Goal: Transaction & Acquisition: Purchase product/service

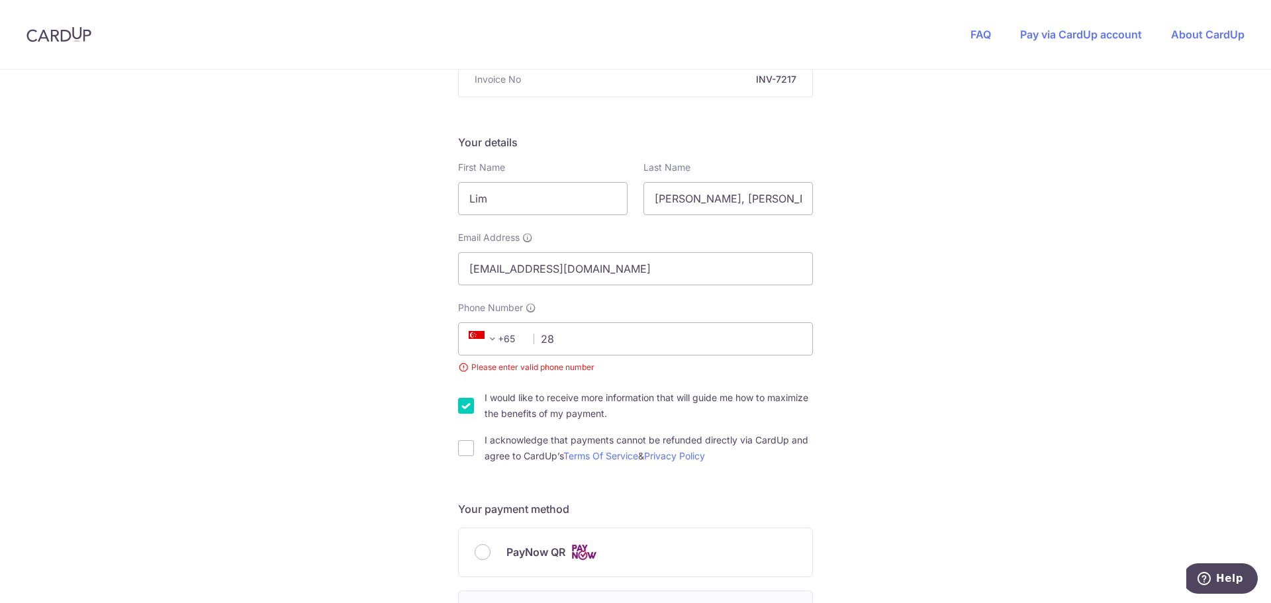
type input "2"
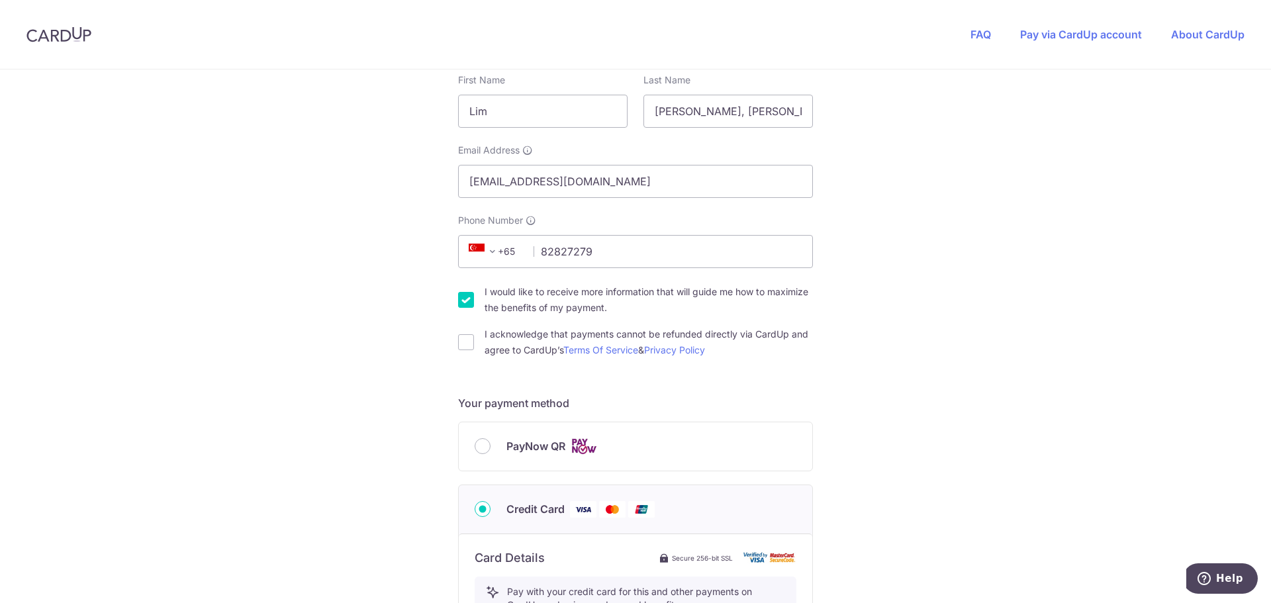
scroll to position [397, 0]
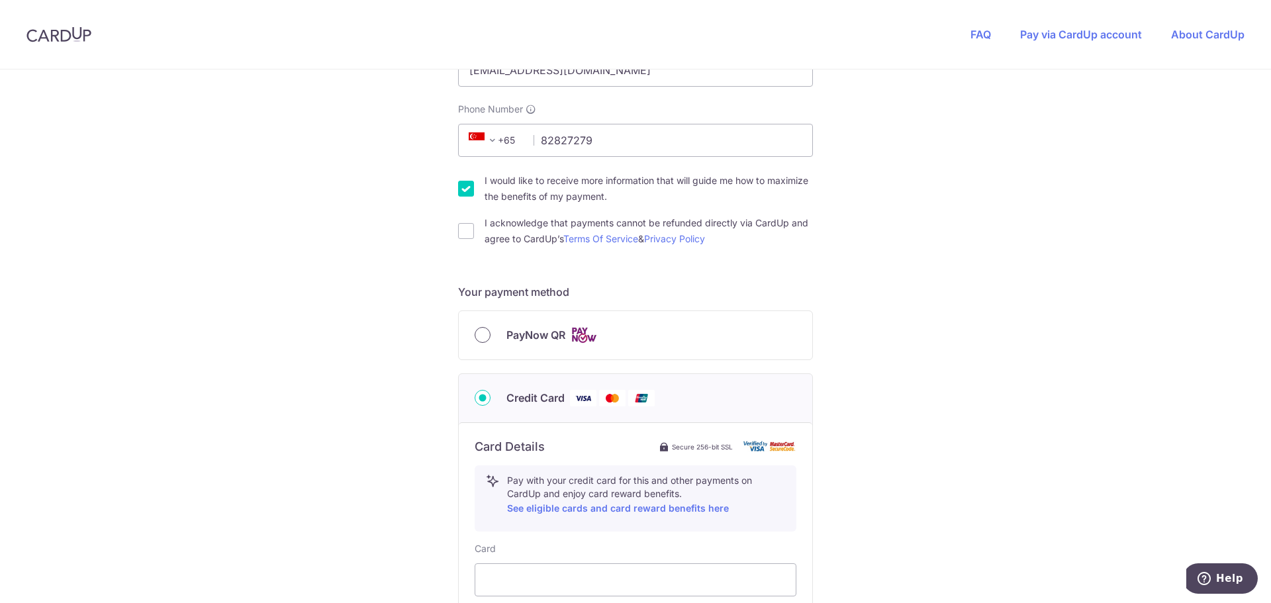
type input "82827279"
click at [480, 342] on input "PayNow QR" at bounding box center [483, 335] width 16 height 16
radio input "true"
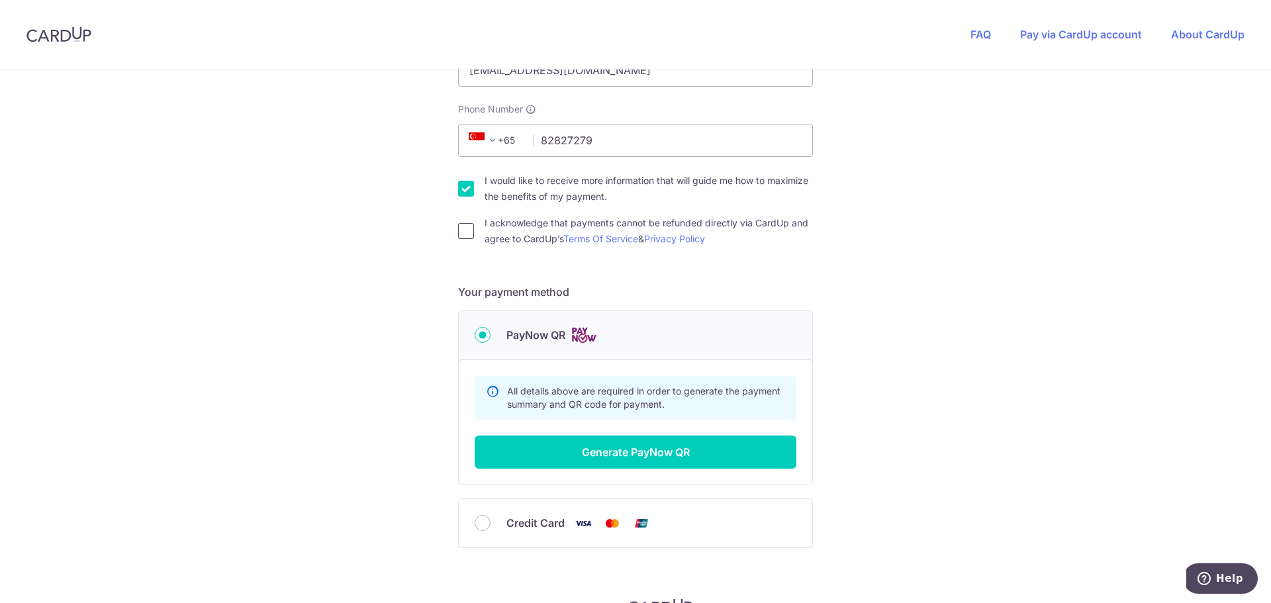
click at [470, 233] on input "I acknowledge that payments cannot be refunded directly via CardUp and agree to…" at bounding box center [466, 231] width 16 height 16
checkbox input "true"
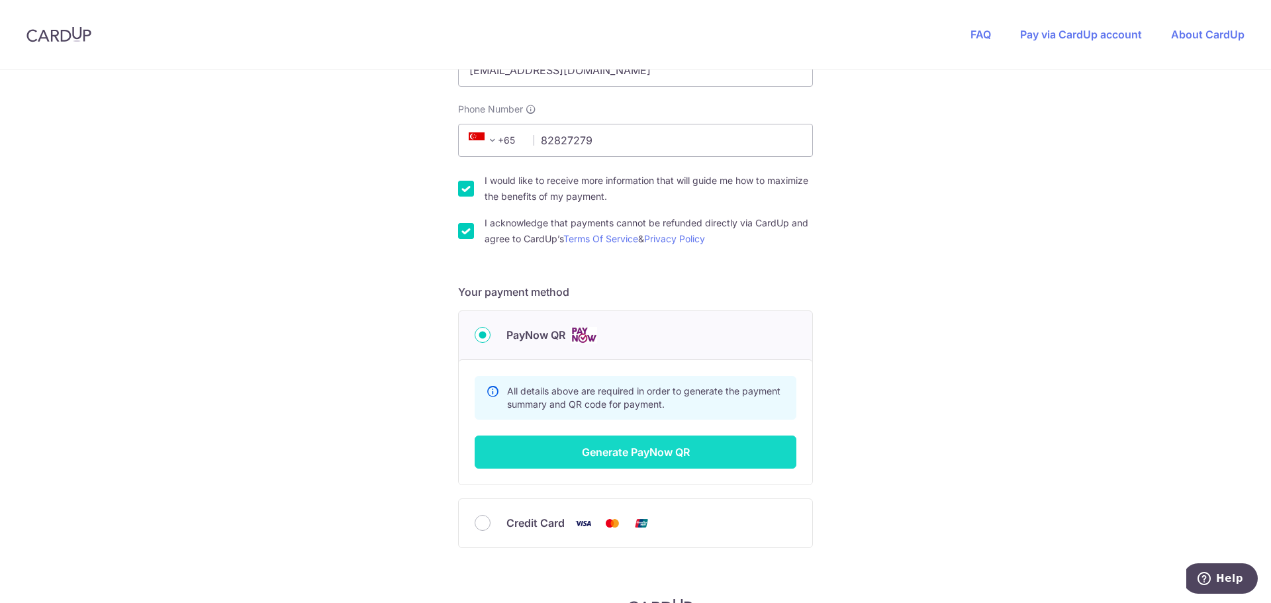
click at [626, 460] on button "Generate PayNow QR" at bounding box center [636, 452] width 322 height 33
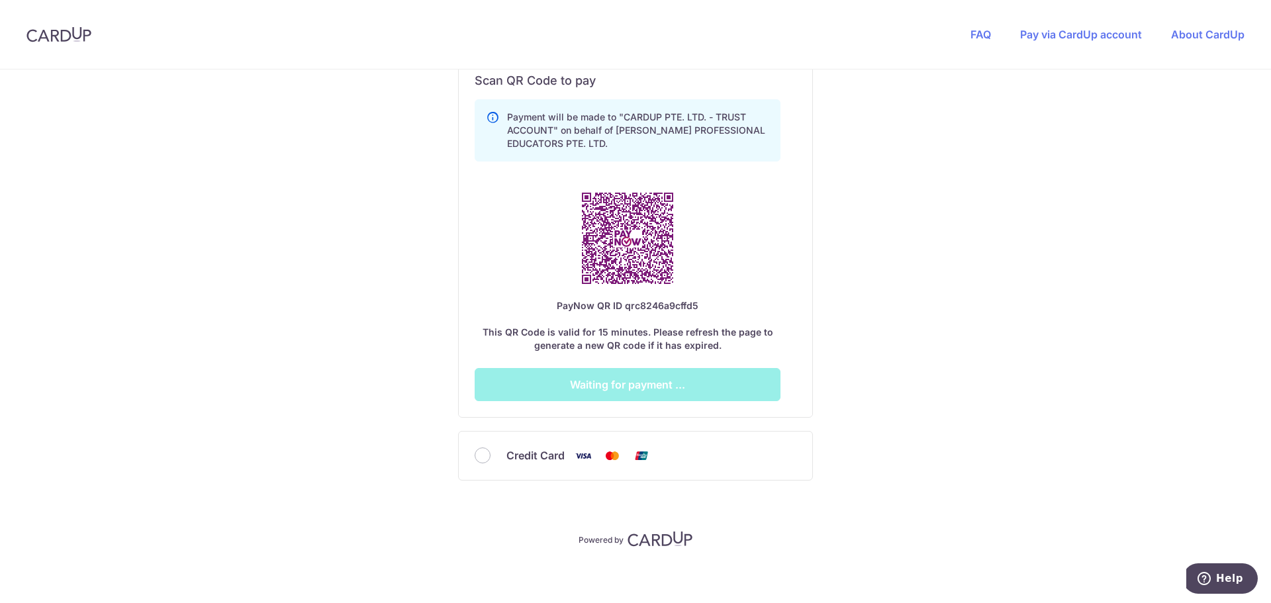
scroll to position [781, 0]
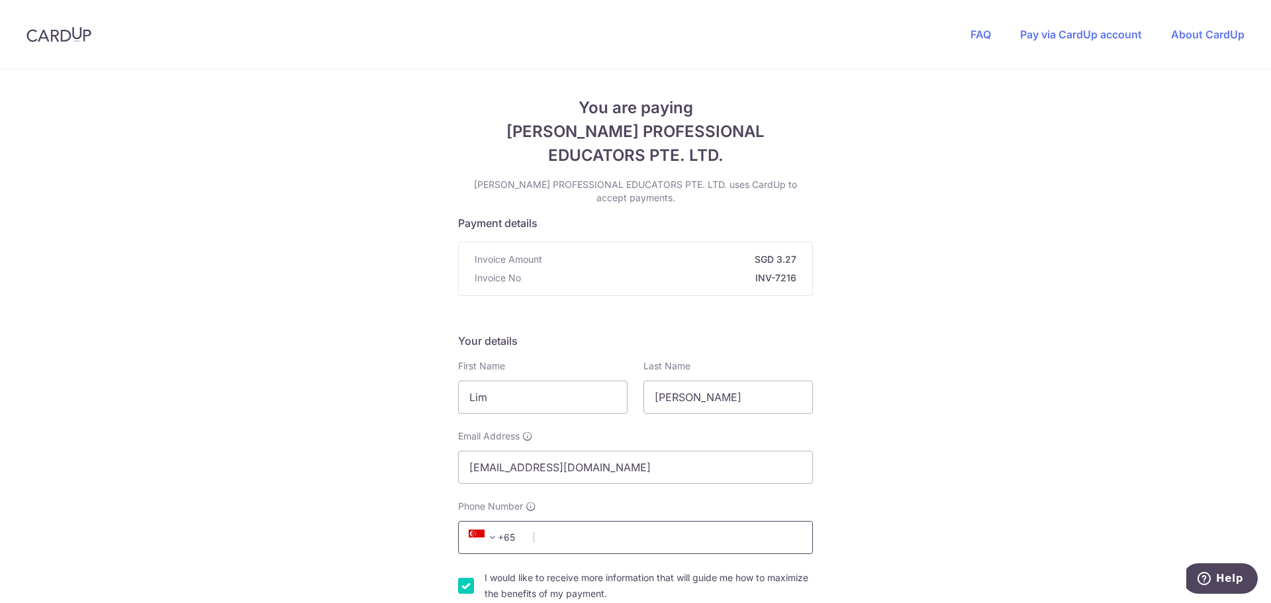
click at [651, 533] on input "Phone Number" at bounding box center [635, 537] width 355 height 33
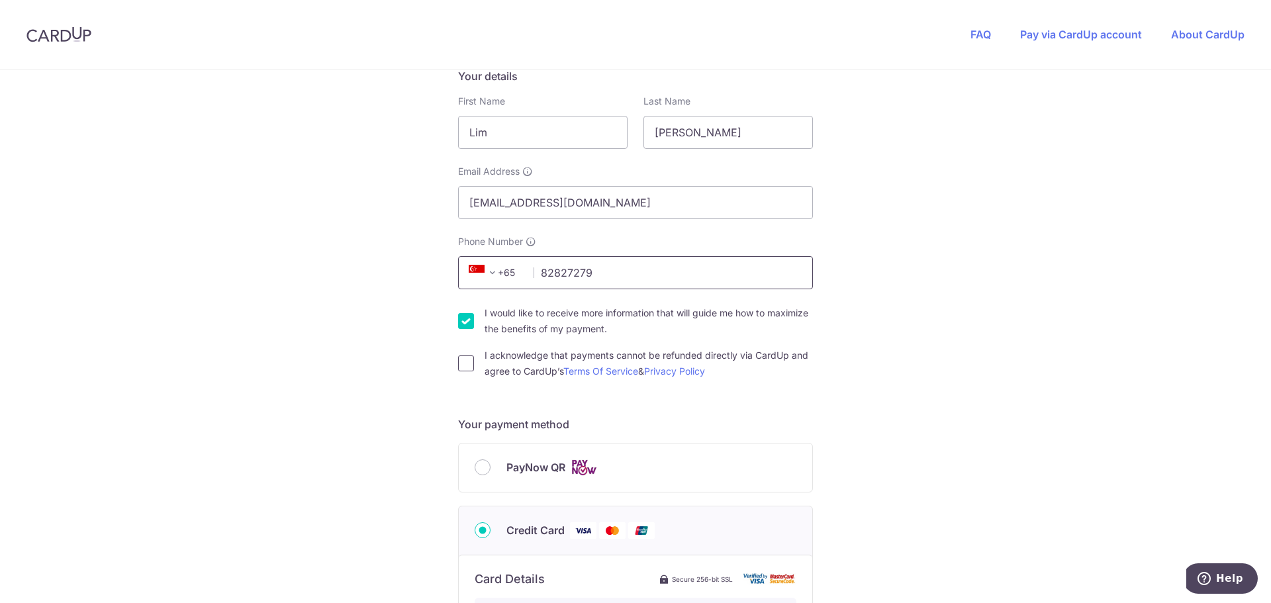
type input "82827279"
click at [469, 358] on input "I acknowledge that payments cannot be refunded directly via CardUp and agree to…" at bounding box center [466, 364] width 16 height 16
checkbox input "true"
click at [480, 468] on input "PayNow QR" at bounding box center [483, 468] width 16 height 16
radio input "true"
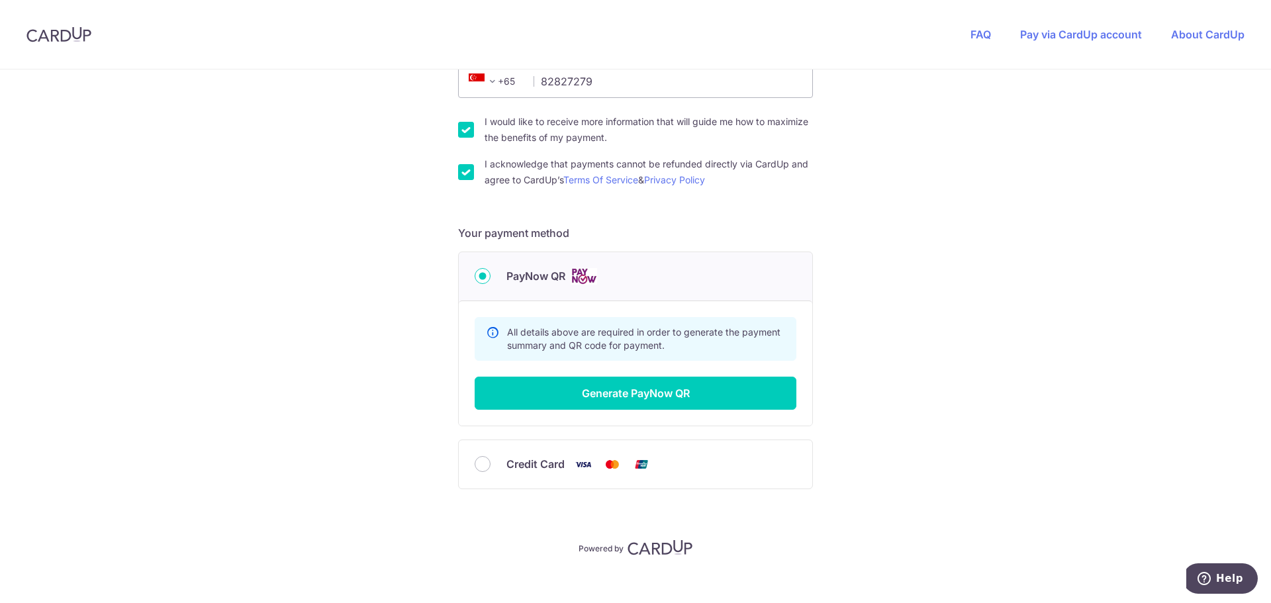
scroll to position [471, 0]
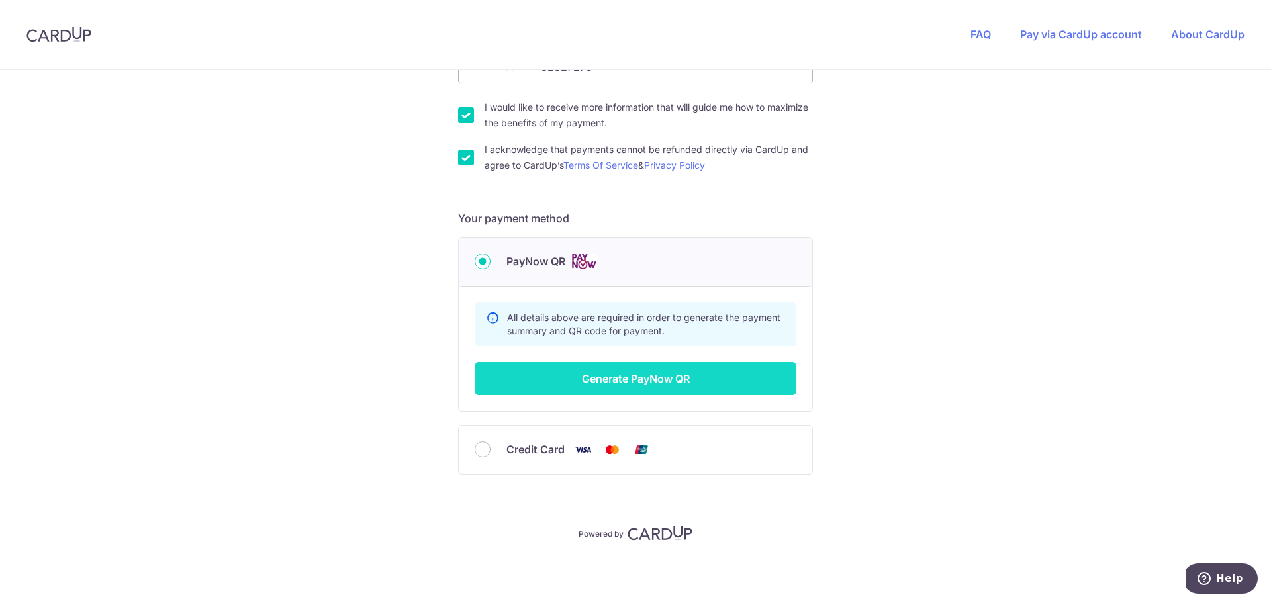
click at [705, 379] on button "Generate PayNow QR" at bounding box center [636, 378] width 322 height 33
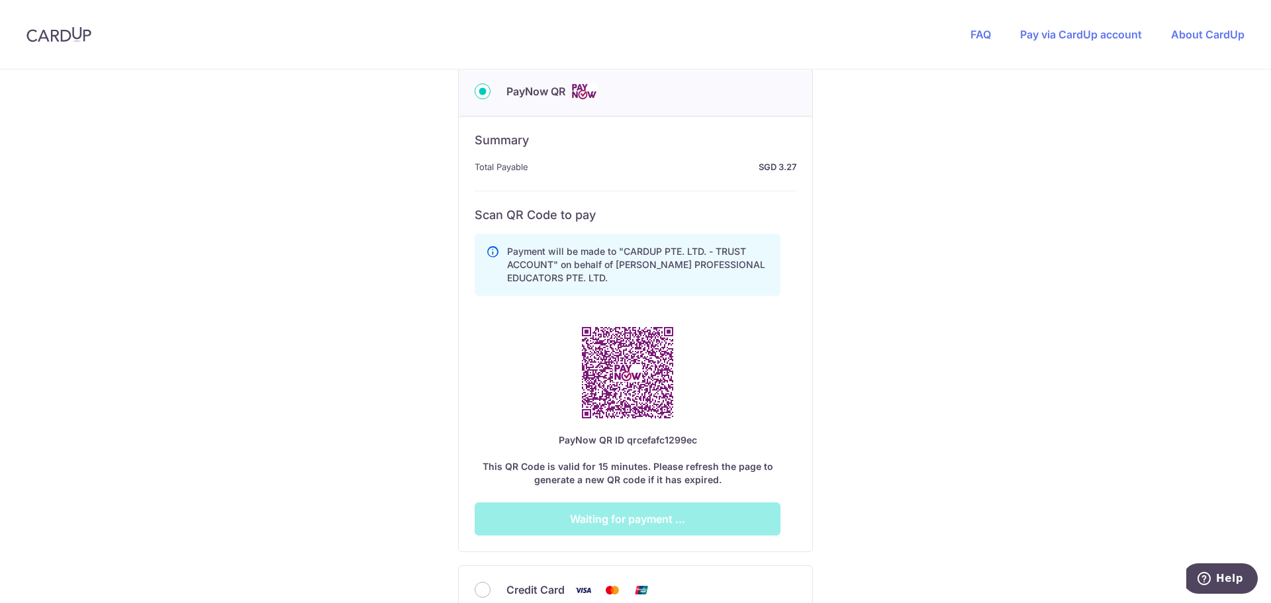
scroll to position [669, 0]
